Goal: Transaction & Acquisition: Purchase product/service

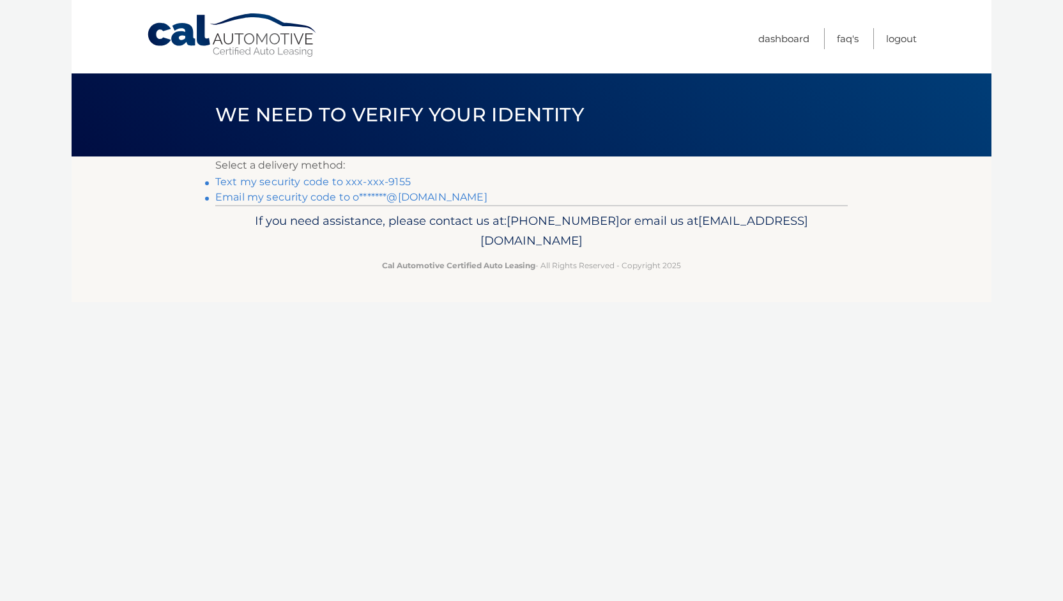
click at [413, 200] on link "Email my security code to o*******@[DOMAIN_NAME]" at bounding box center [351, 197] width 272 height 12
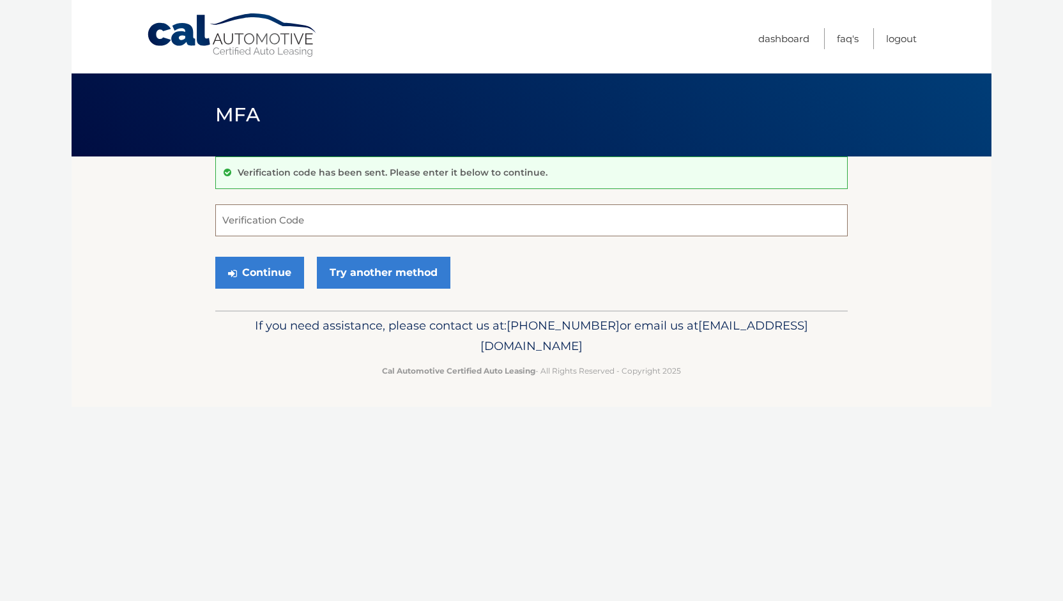
click at [409, 225] on input "Verification Code" at bounding box center [531, 220] width 632 height 32
paste input "808079"
type input "808079"
click at [270, 268] on button "Continue" at bounding box center [259, 273] width 89 height 32
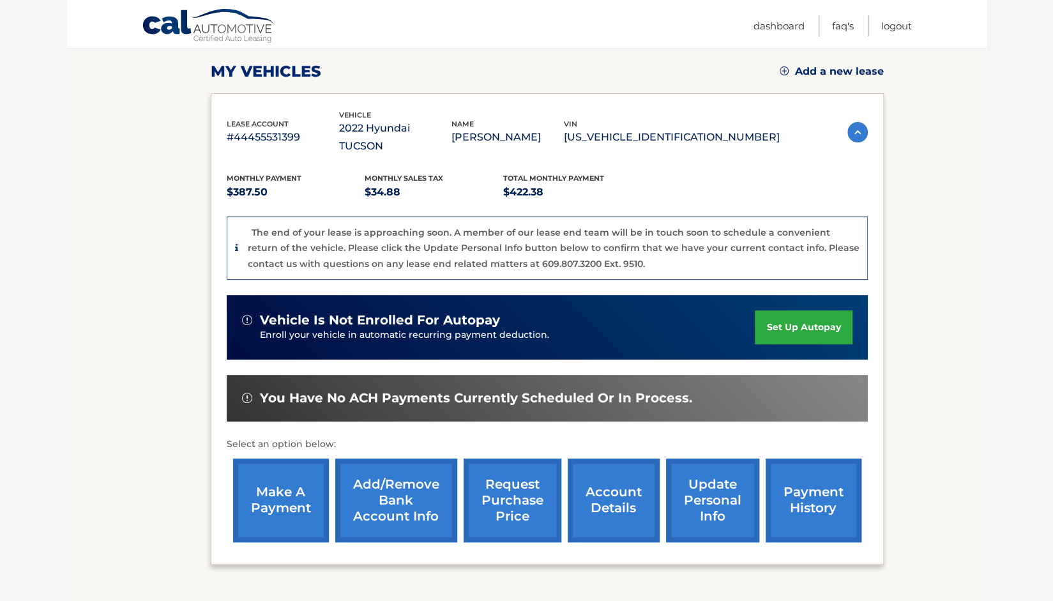
scroll to position [192, 0]
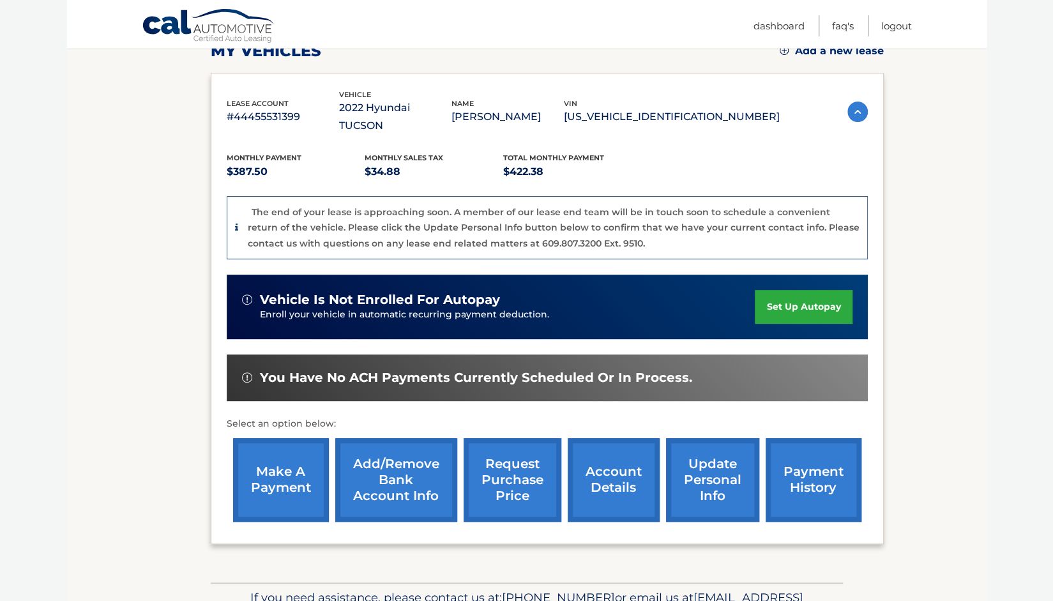
click at [288, 452] on link "make a payment" at bounding box center [281, 480] width 96 height 84
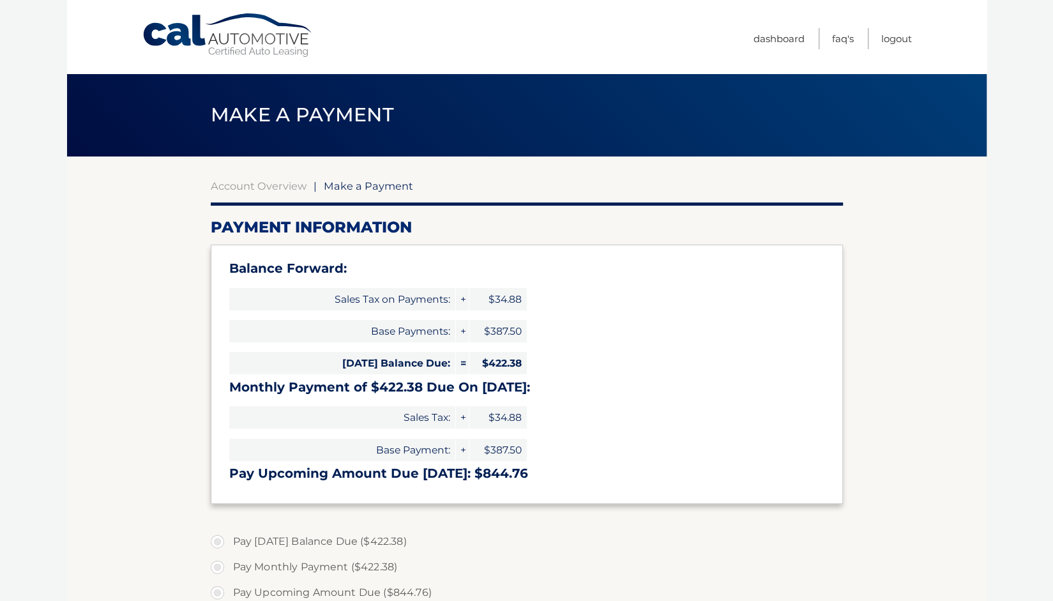
select select "NjE1MTU3NzEtN2Y5NS00YjZkLWEwYWQtZWIzODg2NzQzNWVl"
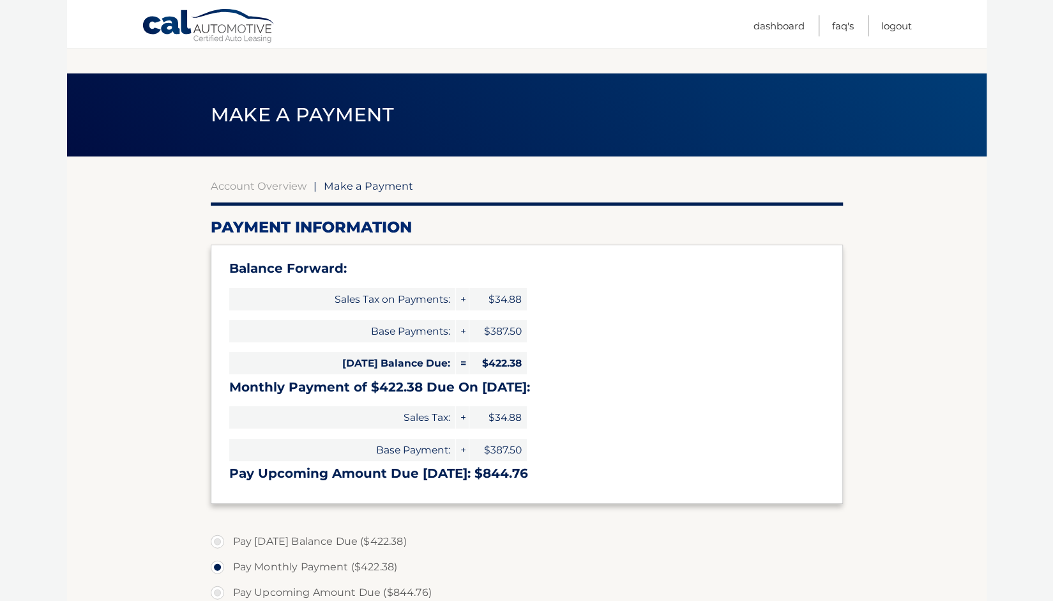
scroll to position [128, 0]
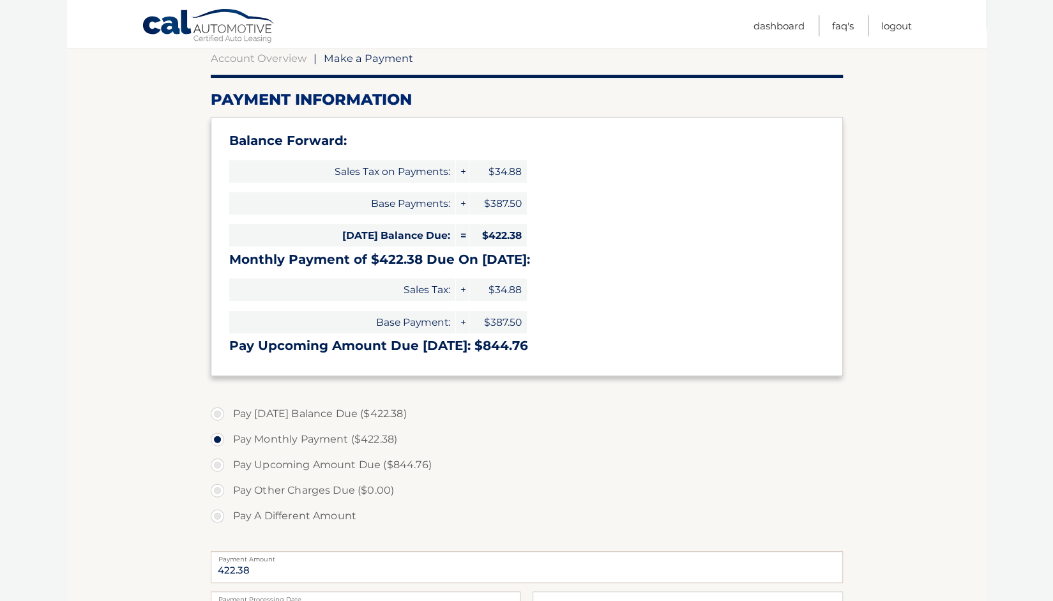
click at [218, 413] on label "Pay Today's Balance Due ($422.38)" at bounding box center [527, 414] width 632 height 26
click at [218, 413] on input "Pay Today's Balance Due ($422.38)" at bounding box center [222, 411] width 13 height 20
radio input "true"
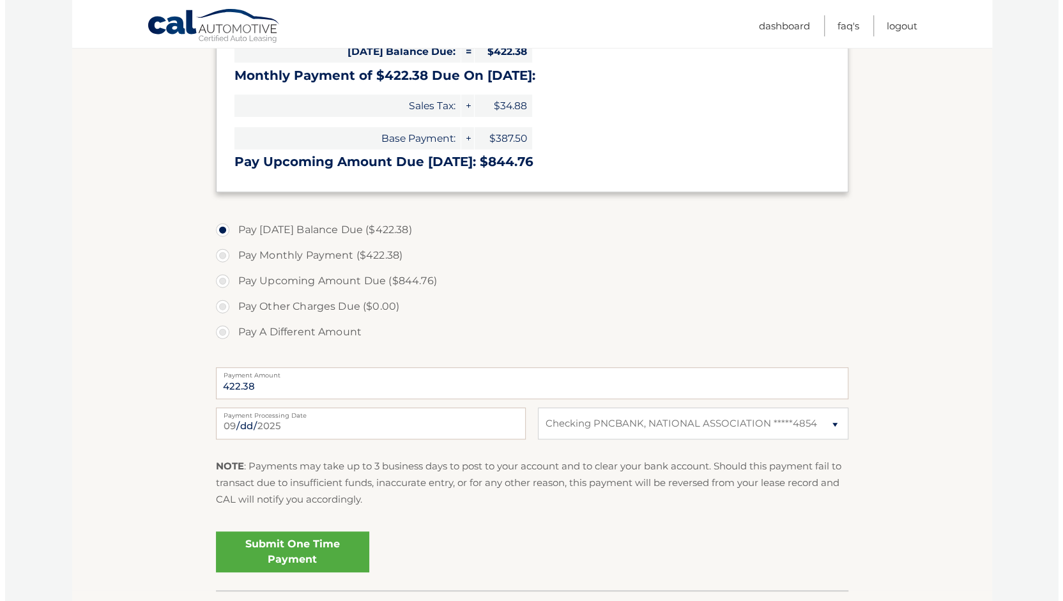
scroll to position [383, 0]
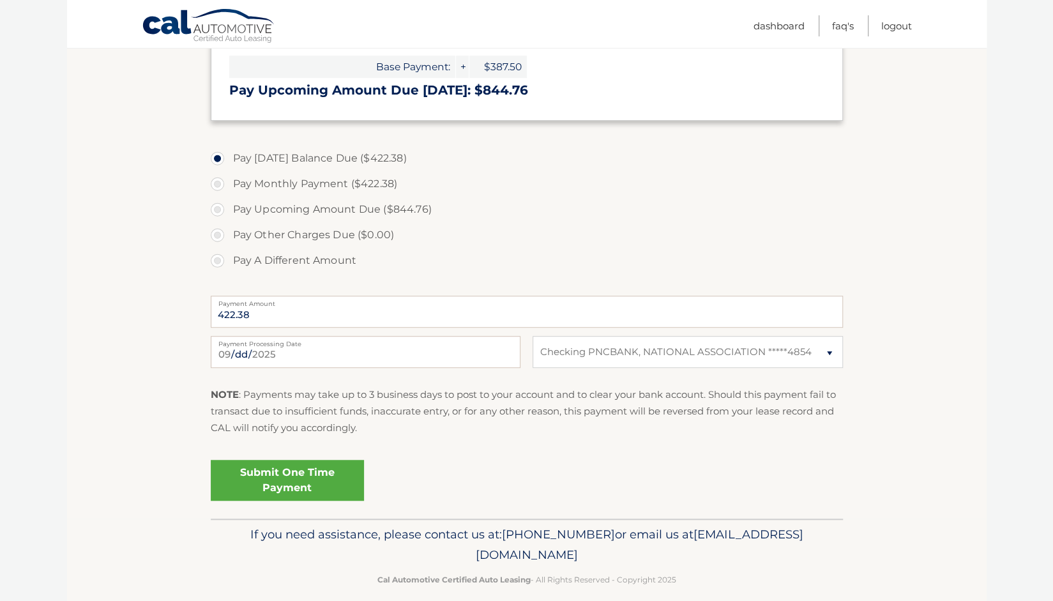
click at [286, 478] on link "Submit One Time Payment" at bounding box center [287, 480] width 153 height 41
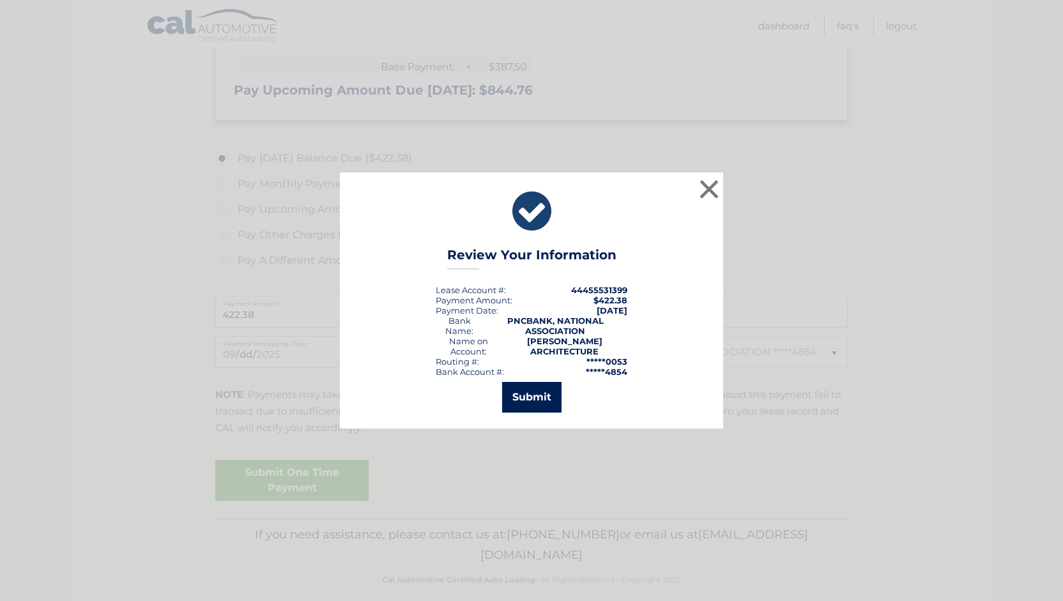
click at [531, 397] on button "Submit" at bounding box center [531, 397] width 59 height 31
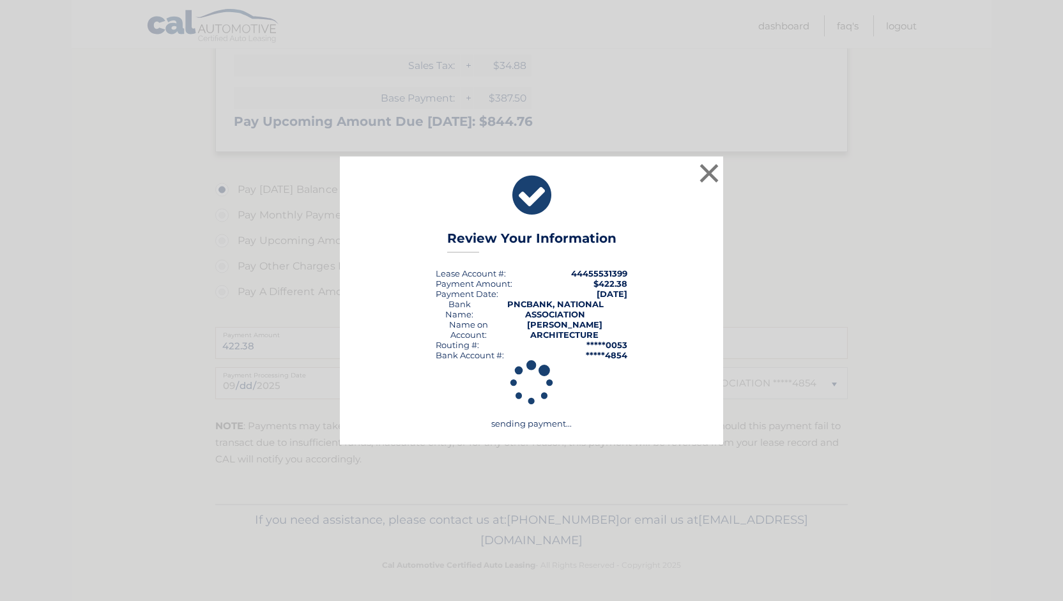
scroll to position [351, 0]
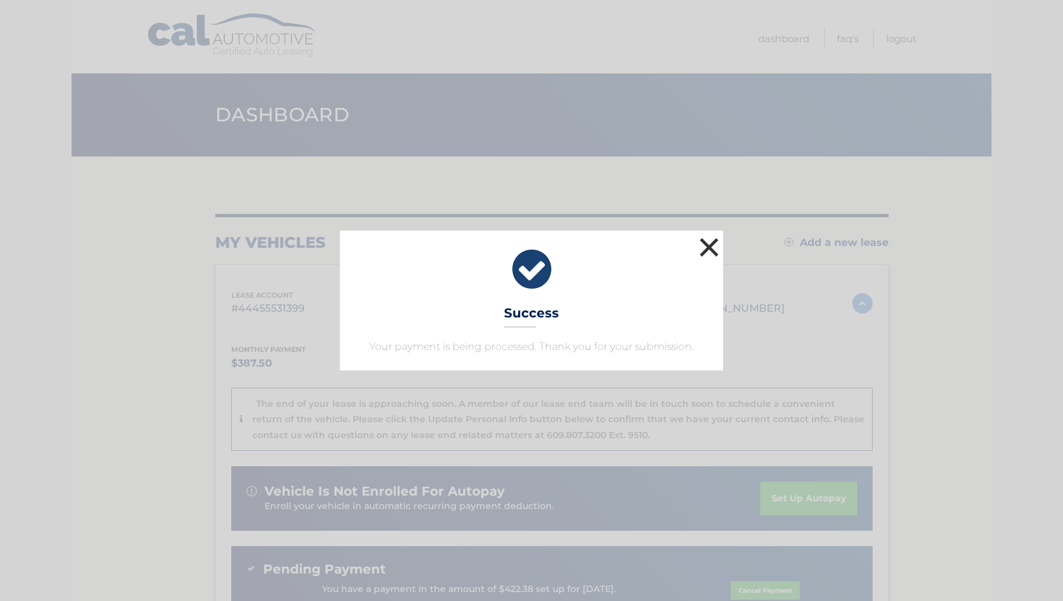
click at [708, 242] on button "×" at bounding box center [709, 247] width 26 height 26
